Goal: Navigation & Orientation: Go to known website

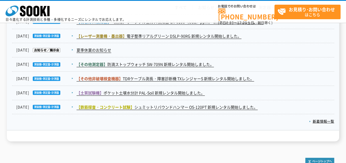
scroll to position [976, 0]
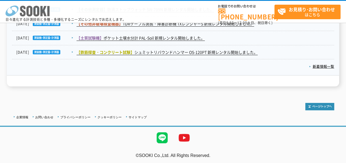
click at [40, 9] on icon "株式会社 ソーキ" at bounding box center [28, 11] width 44 height 11
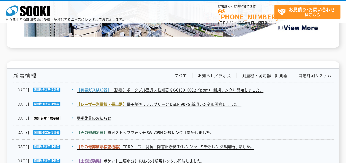
scroll to position [935, 0]
